Goal: Find specific page/section: Find specific page/section

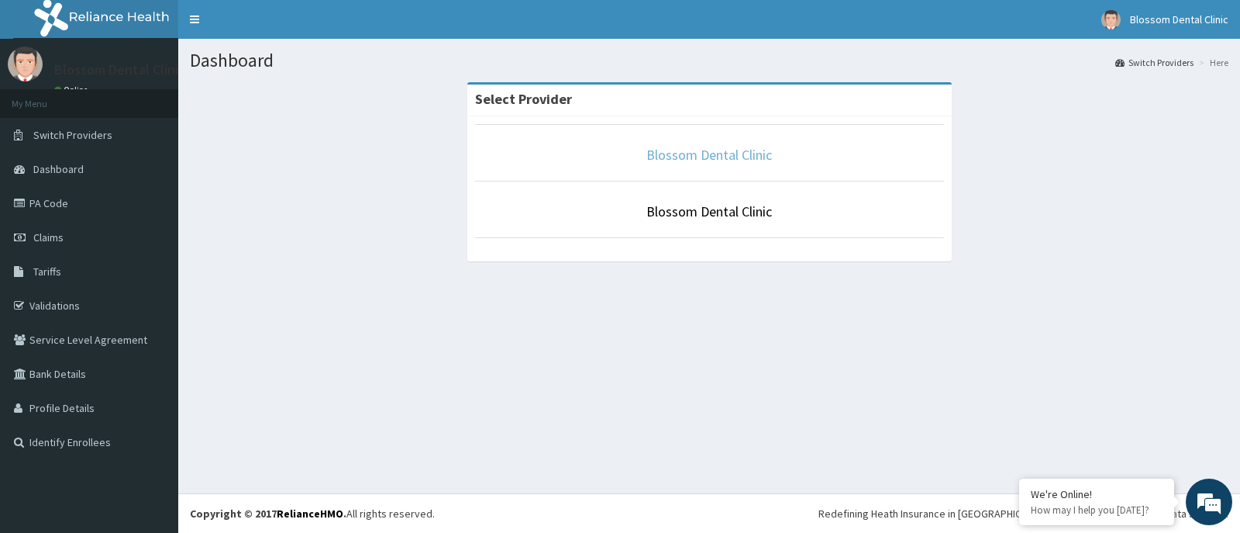
click at [735, 160] on link "Blossom Dental Clinic" at bounding box center [710, 155] width 126 height 18
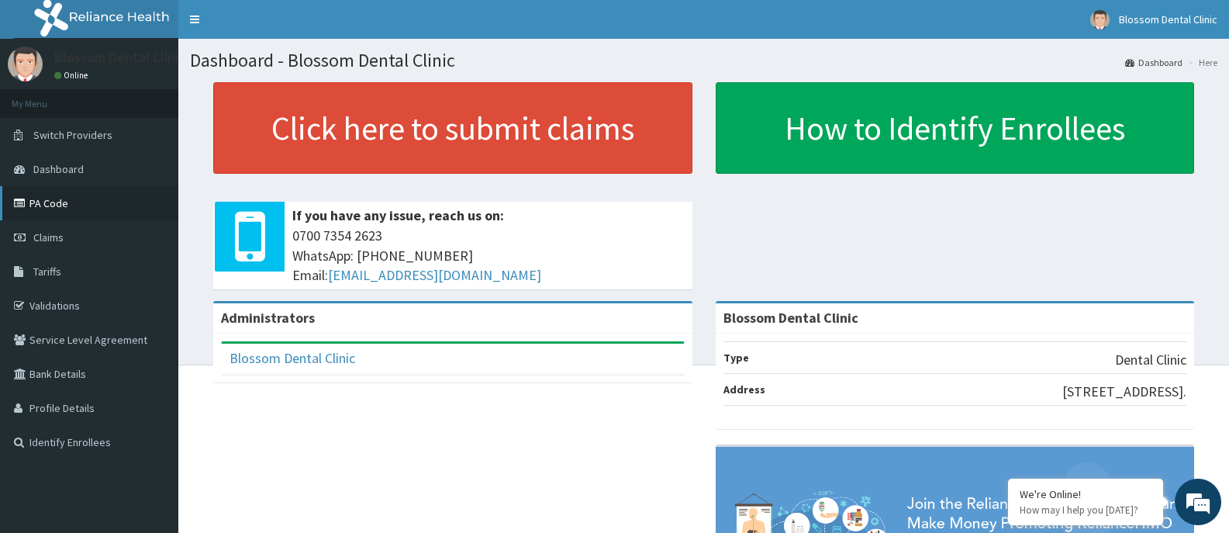
click at [42, 201] on link "PA Code" at bounding box center [89, 203] width 178 height 34
